Goal: Check status

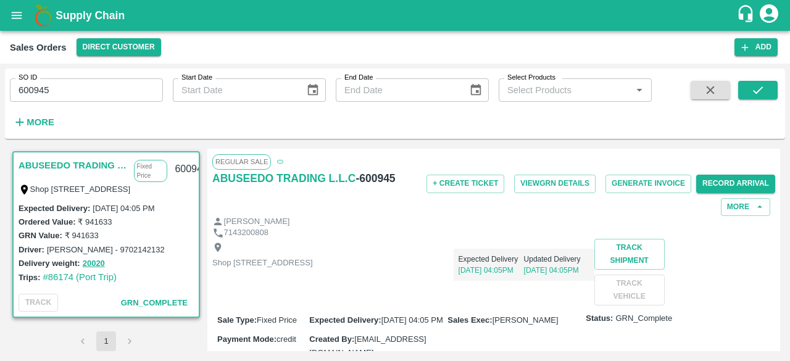
scroll to position [498, 0]
